Goal: Use online tool/utility

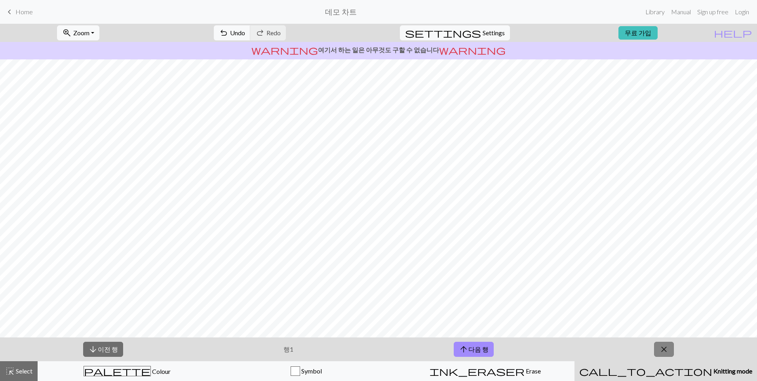
click at [664, 354] on span "close" at bounding box center [664, 349] width 10 height 11
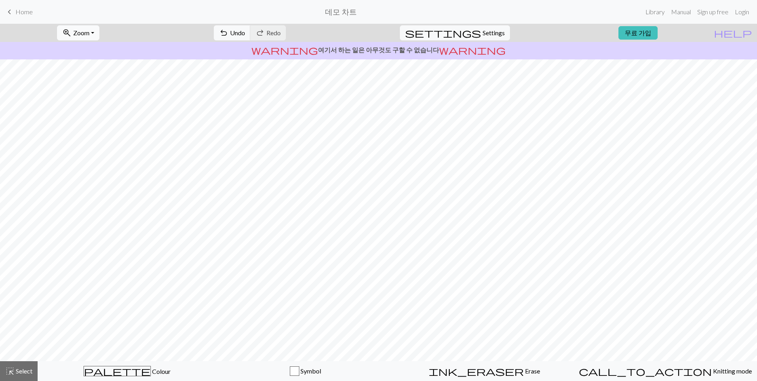
click at [89, 33] on span "Zoom" at bounding box center [81, 33] width 16 height 8
click at [93, 97] on button "50%" at bounding box center [88, 95] width 63 height 13
click at [89, 35] on span "Zoom" at bounding box center [81, 33] width 16 height 8
click at [98, 112] on button "100%" at bounding box center [88, 107] width 63 height 13
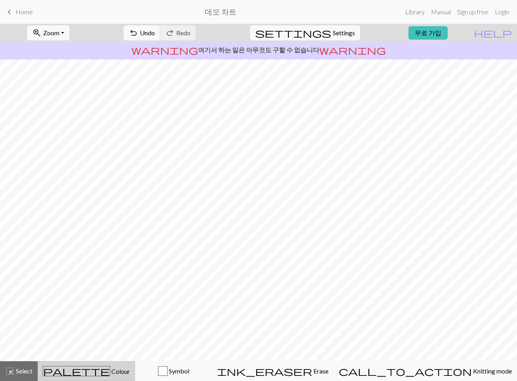
click at [75, 366] on div "palette 색깔 Colour" at bounding box center [86, 371] width 87 height 10
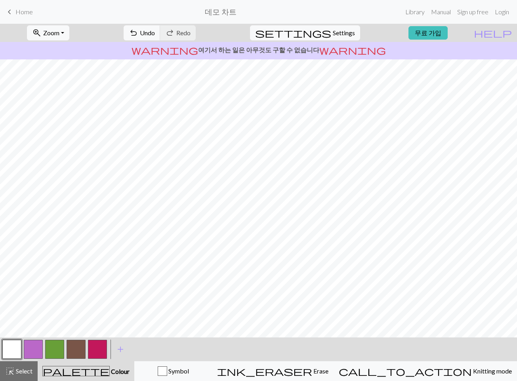
click at [33, 341] on button "button" at bounding box center [33, 349] width 19 height 19
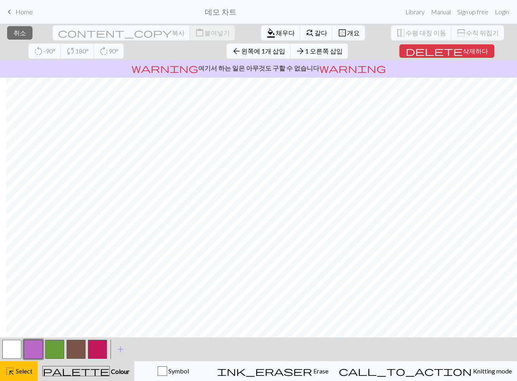
click at [38, 353] on button "button" at bounding box center [33, 349] width 19 height 19
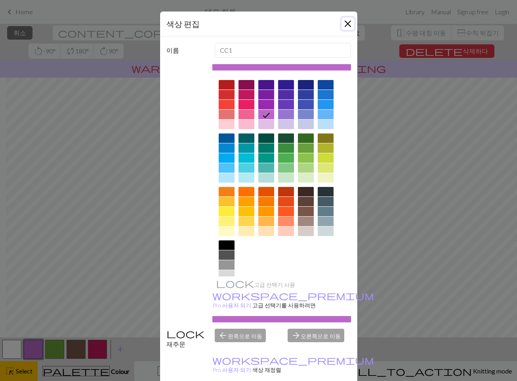
click at [348, 26] on button "닫다" at bounding box center [347, 23] width 13 height 13
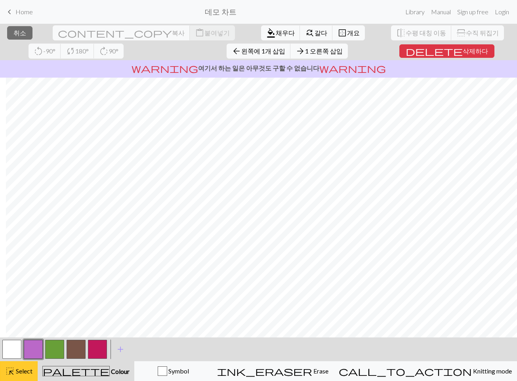
click at [23, 373] on font "Select" at bounding box center [24, 371] width 17 height 8
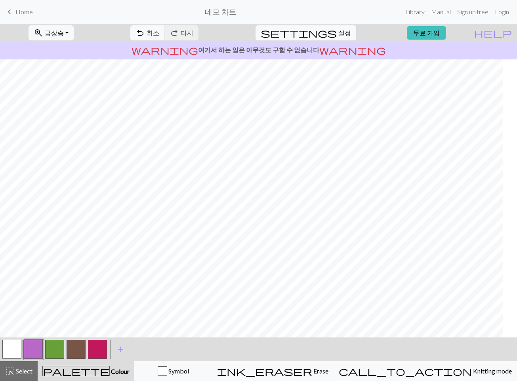
scroll to position [0, 150]
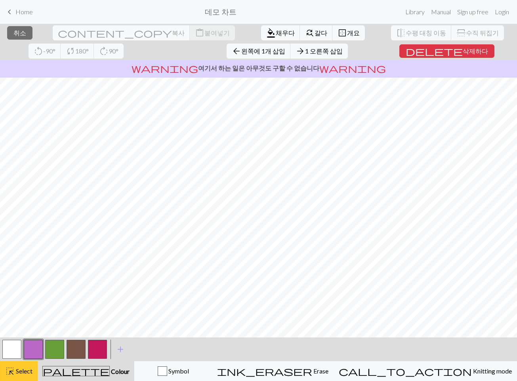
click at [27, 365] on button "highlight_alt 고르다 Select" at bounding box center [19, 371] width 38 height 20
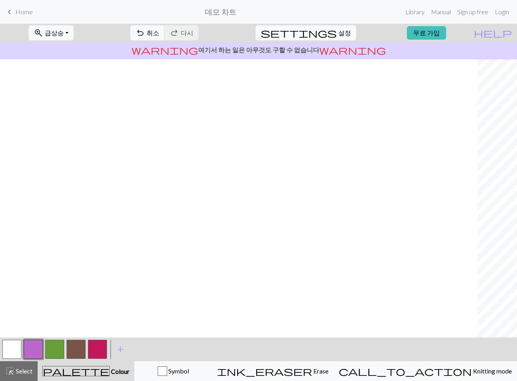
scroll to position [0, 480]
click at [93, 347] on button "button" at bounding box center [97, 349] width 19 height 19
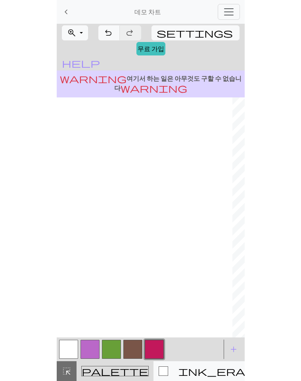
scroll to position [0, 809]
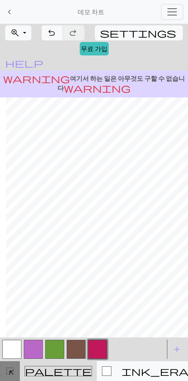
click at [14, 368] on span "highlight_alt" at bounding box center [10, 370] width 10 height 11
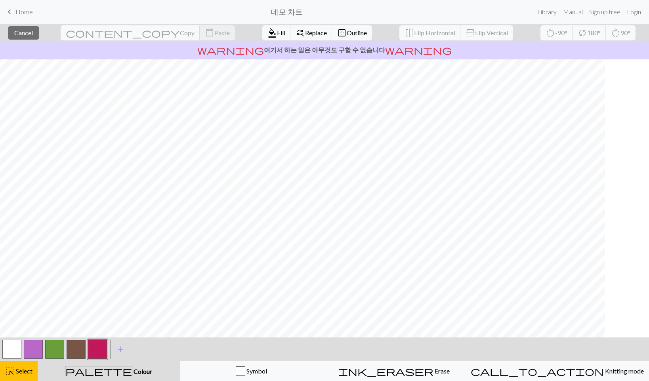
scroll to position [0, 0]
click at [36, 346] on button "button" at bounding box center [33, 349] width 19 height 19
click at [23, 365] on button "highlight_alt 고르다 Select" at bounding box center [19, 371] width 38 height 20
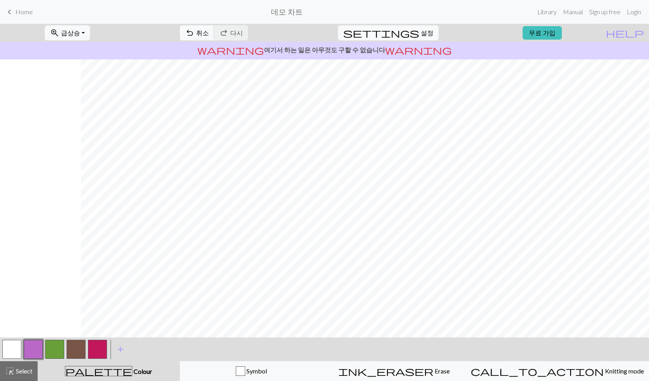
scroll to position [0, 348]
click at [101, 350] on button "button" at bounding box center [97, 349] width 19 height 19
click at [40, 348] on button "button" at bounding box center [33, 349] width 19 height 19
click at [12, 349] on button "button" at bounding box center [11, 349] width 19 height 19
click at [93, 348] on button "button" at bounding box center [97, 349] width 19 height 19
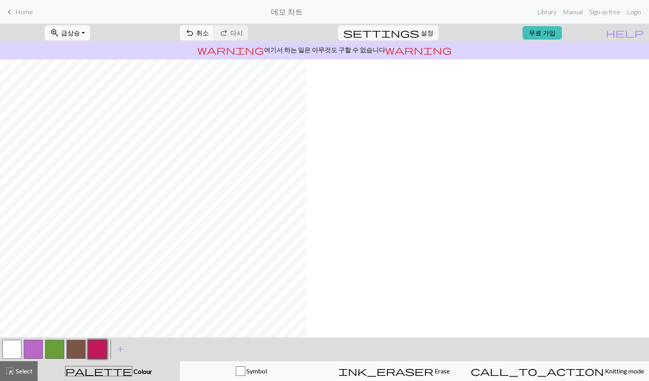
scroll to position [0, 0]
click at [14, 351] on button "button" at bounding box center [11, 349] width 19 height 19
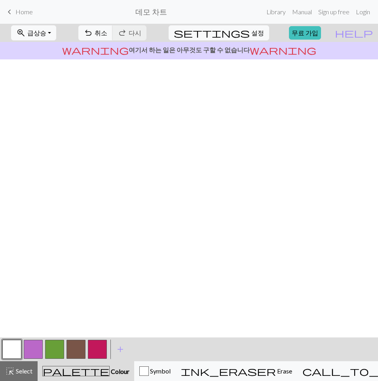
scroll to position [0, 619]
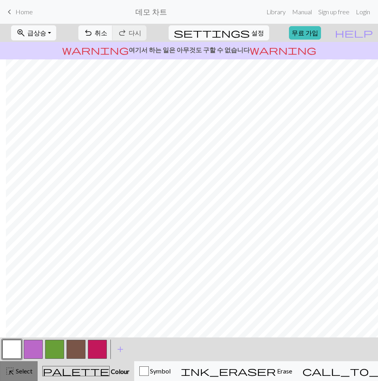
click at [3, 371] on button "highlight_alt 고르다 Select" at bounding box center [19, 371] width 38 height 20
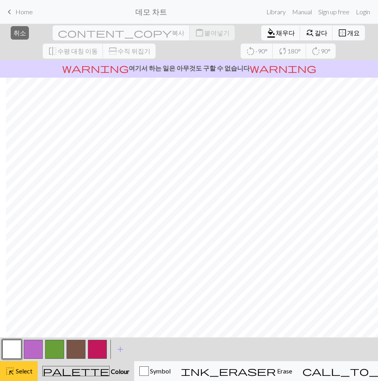
click at [29, 365] on button "highlight_alt 고르다 Select" at bounding box center [19, 371] width 38 height 20
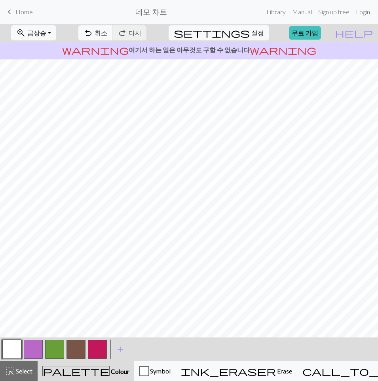
click at [0, 361] on button "highlight_alt 고르다 Select" at bounding box center [19, 371] width 38 height 20
